Goal: Complete application form: Complete application form

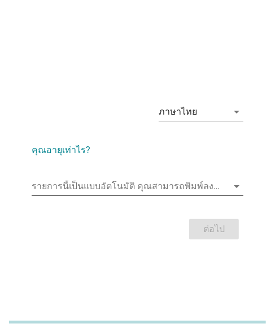
click at [71, 183] on input "รายการนี้เป็นแบบอัตโนมัติ คุณสามารถพิมพ์ลงในรายการนี้" at bounding box center [130, 186] width 196 height 18
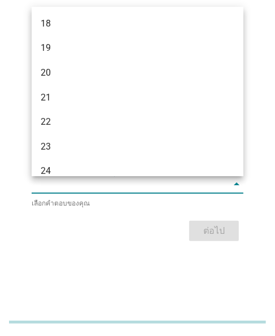
click at [57, 157] on div "23" at bounding box center [138, 146] width 212 height 25
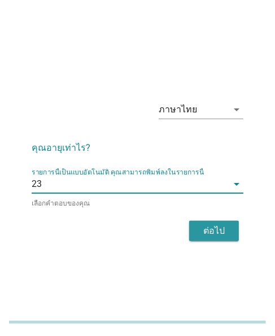
drag, startPoint x: 205, startPoint y: 229, endPoint x: 37, endPoint y: 201, distance: 169.9
click at [202, 229] on div "ต่อไป" at bounding box center [214, 231] width 32 height 14
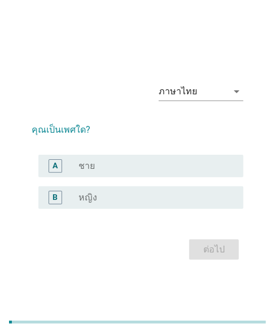
click at [189, 180] on div "A radio_button_unchecked ชาย" at bounding box center [138, 166] width 212 height 32
click at [179, 196] on div "radio_button_unchecked หญิง" at bounding box center [151, 197] width 147 height 11
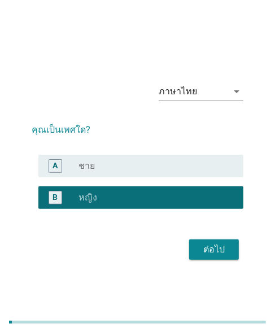
click at [225, 264] on div "ภาษาไทย arrow_drop_down คุณเป็นเพศใด? A radio_button_unchecked ชาย B radio_butt…" at bounding box center [138, 168] width 230 height 208
drag, startPoint x: 217, startPoint y: 248, endPoint x: 232, endPoint y: 246, distance: 15.3
click at [218, 249] on div "ต่อไป" at bounding box center [214, 250] width 32 height 14
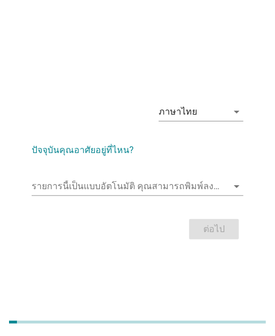
drag, startPoint x: 43, startPoint y: 170, endPoint x: 48, endPoint y: 181, distance: 11.1
click at [43, 174] on div "รายการนี้เป็นแบบอัตโนมัติ [PERSON_NAME]พิมพ์ลงในรายการนี้ arrow_drop_down" at bounding box center [138, 188] width 212 height 36
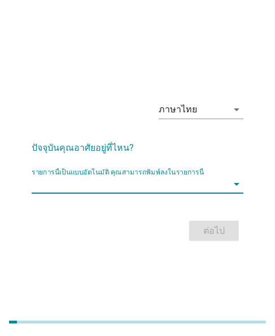
drag, startPoint x: 50, startPoint y: 183, endPoint x: 56, endPoint y: 186, distance: 6.3
click at [50, 183] on input "รายการนี้เป็นแบบอัตโนมัติ คุณสามารถพิมพ์ลงในรายการนี้" at bounding box center [130, 184] width 196 height 18
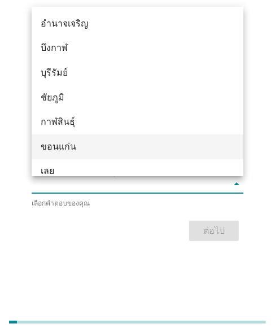
click at [54, 150] on div "ขอนแก่น" at bounding box center [129, 147] width 177 height 14
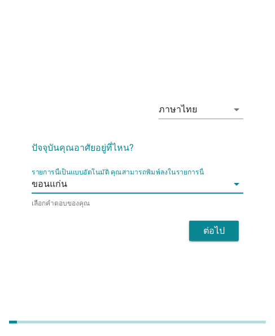
drag, startPoint x: 179, startPoint y: 227, endPoint x: 269, endPoint y: 198, distance: 94.6
click at [217, 218] on div "ต่อไป" at bounding box center [138, 230] width 212 height 27
